Goal: Information Seeking & Learning: Learn about a topic

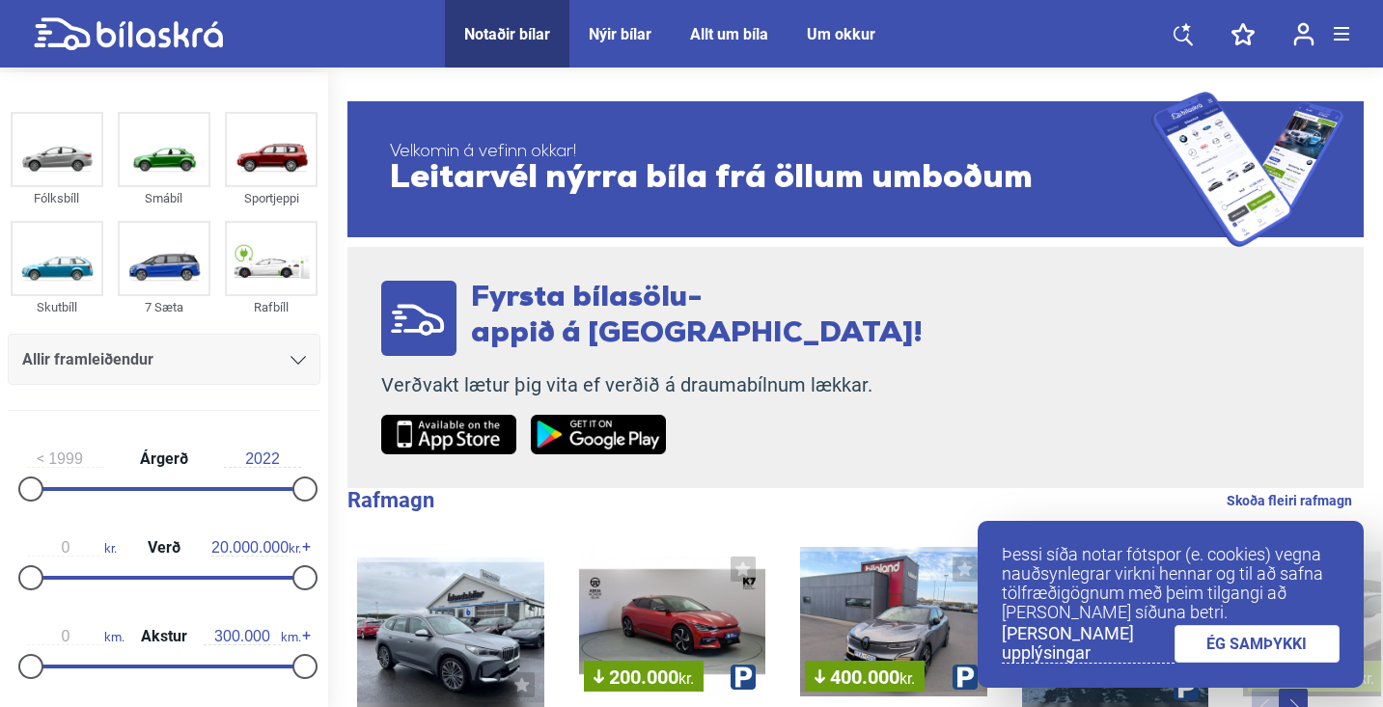
click at [611, 39] on div "Nýir bílar" at bounding box center [620, 34] width 63 height 18
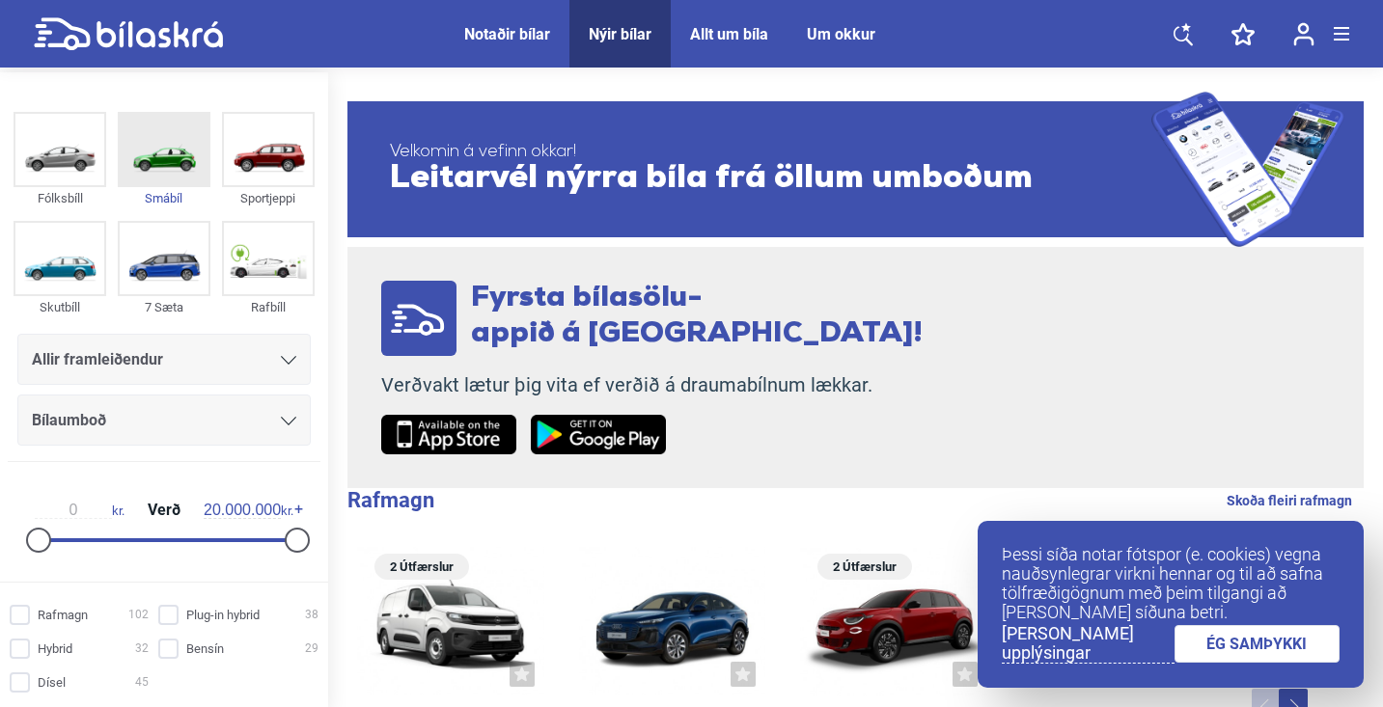
click at [171, 148] on img at bounding box center [164, 149] width 89 height 71
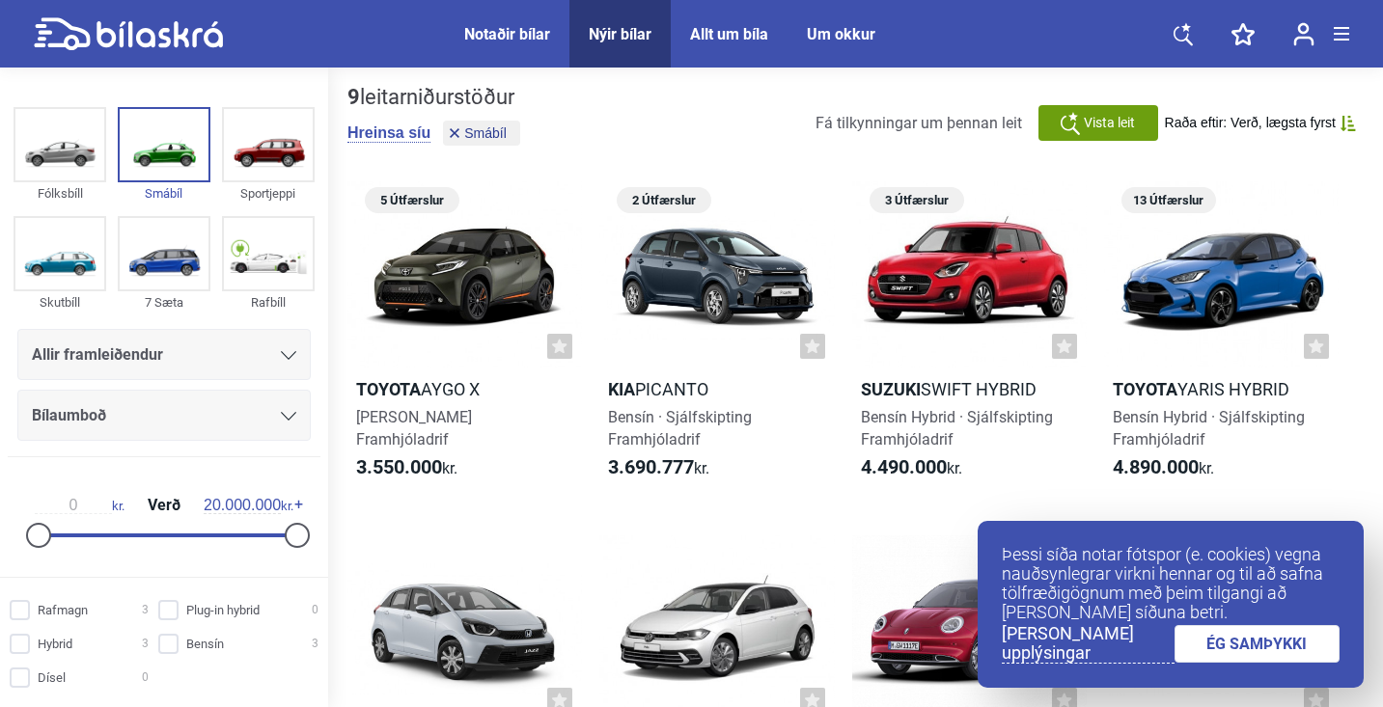
scroll to position [24, 0]
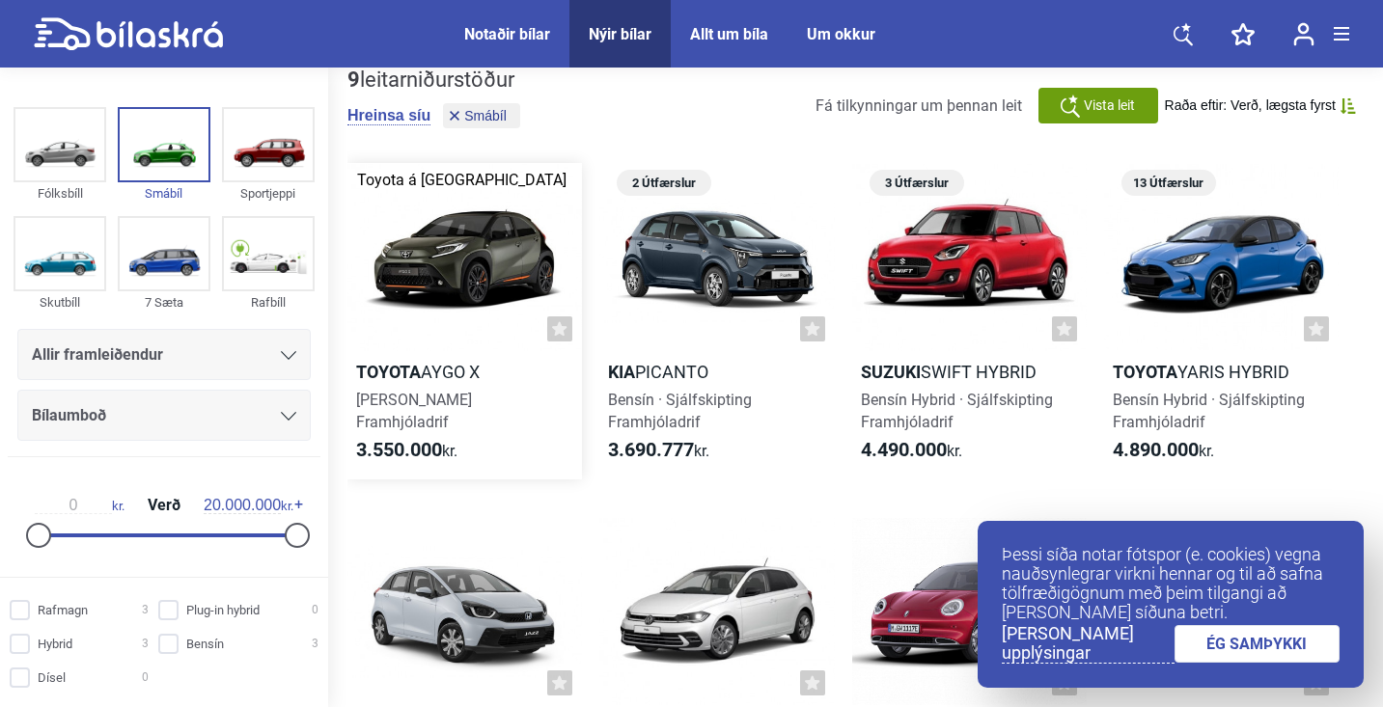
click at [468, 272] on div at bounding box center [464, 257] width 234 height 188
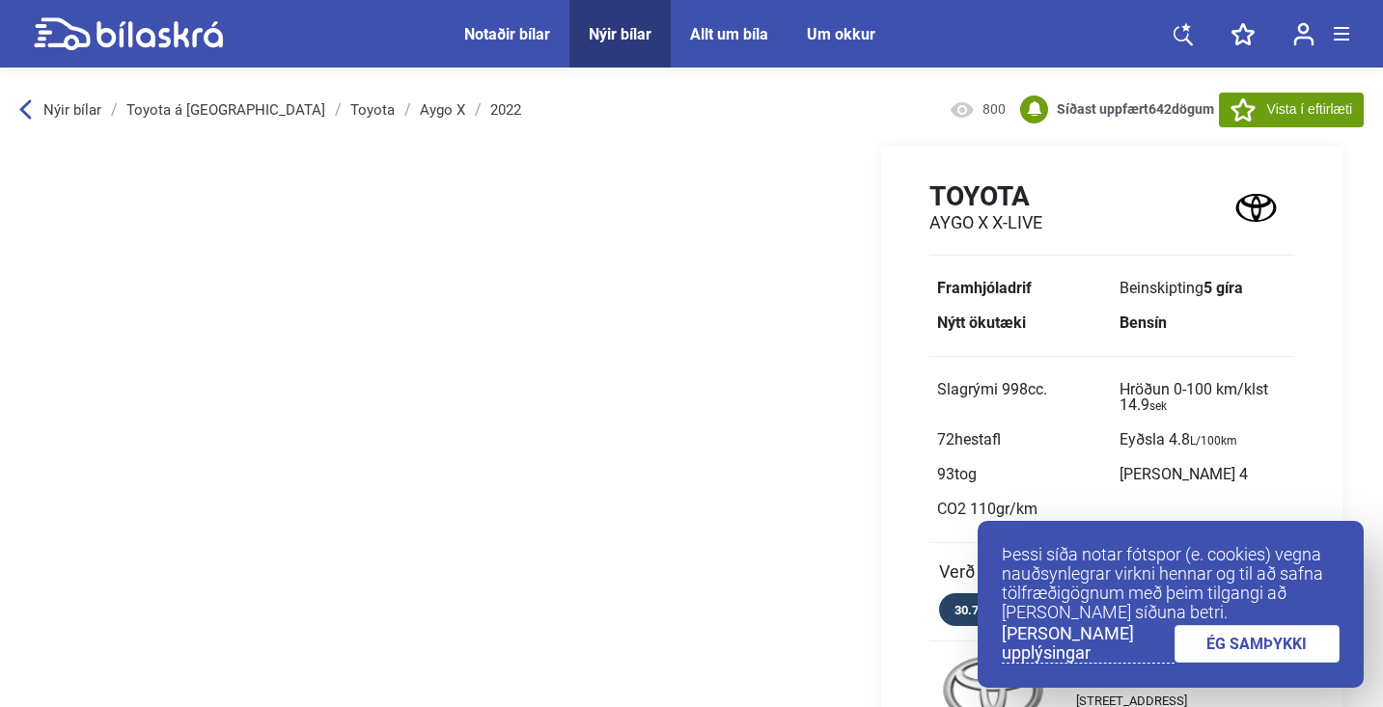
click at [1249, 639] on link "ÉG SAMÞYKKI" at bounding box center [1257, 644] width 166 height 38
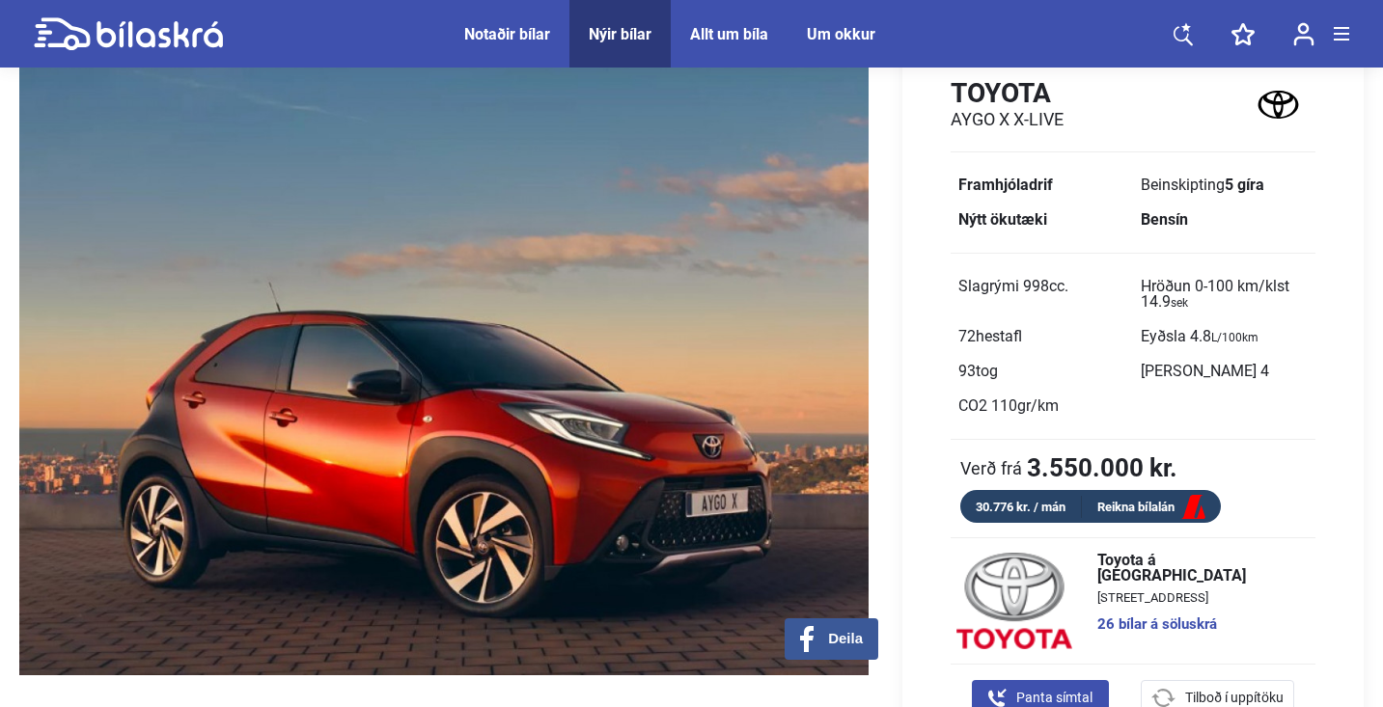
scroll to position [102, 0]
click at [596, 392] on img at bounding box center [443, 360] width 849 height 632
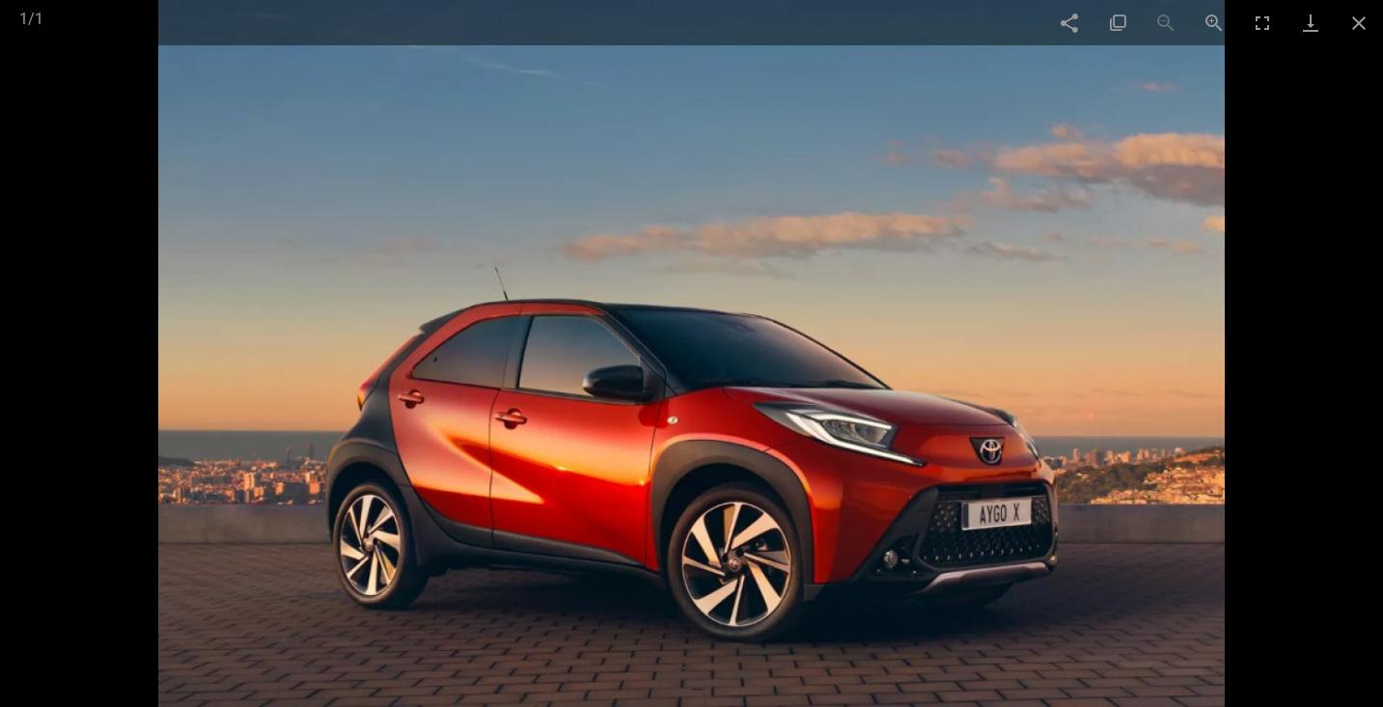
click at [1113, 356] on img at bounding box center [691, 353] width 1066 height 707
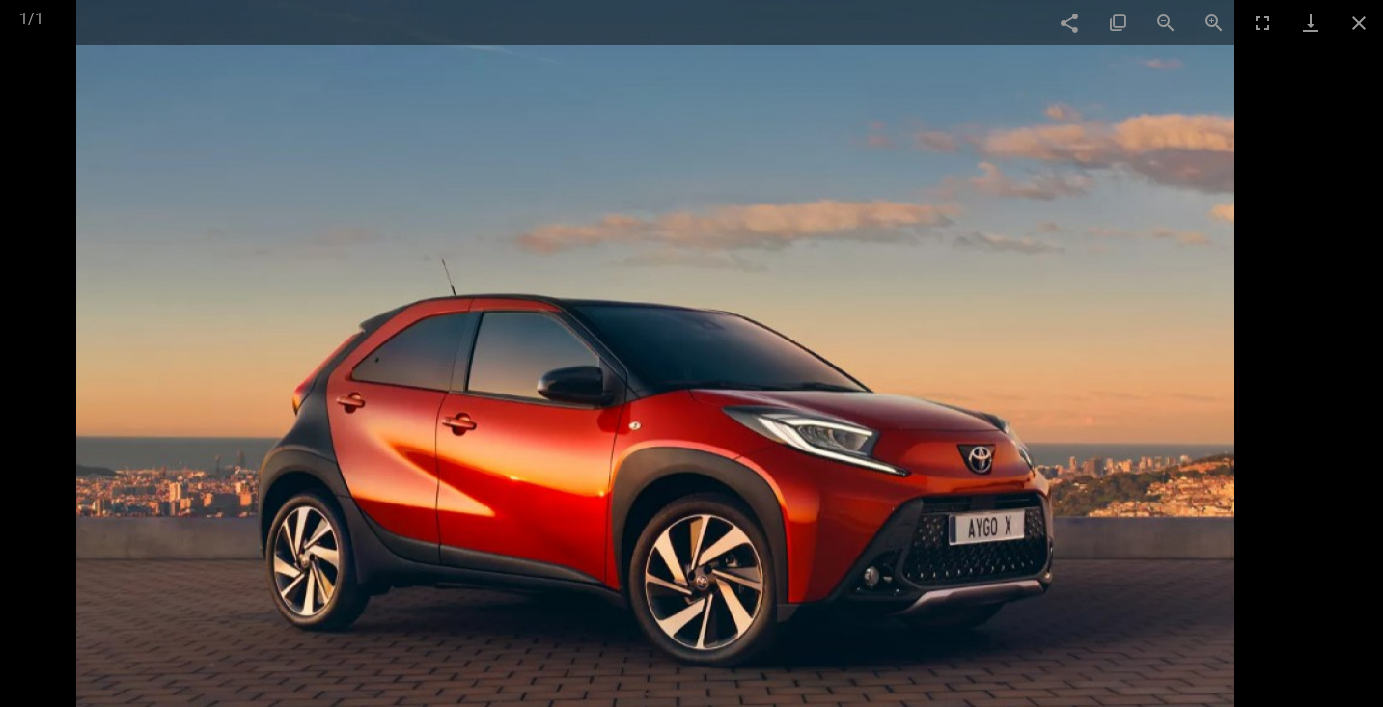
click at [1113, 356] on img at bounding box center [655, 353] width 1158 height 768
click at [1360, 30] on span at bounding box center [1358, 22] width 48 height 45
